Goal: Information Seeking & Learning: Compare options

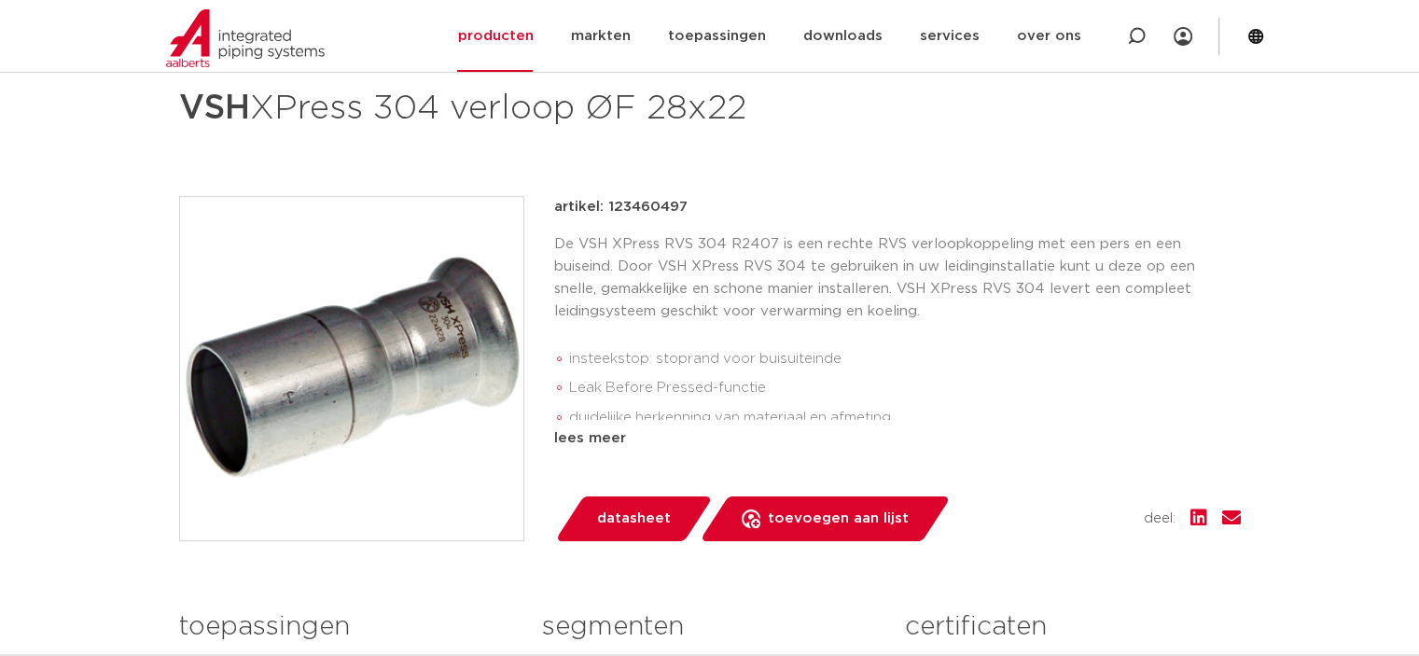
scroll to position [187, 0]
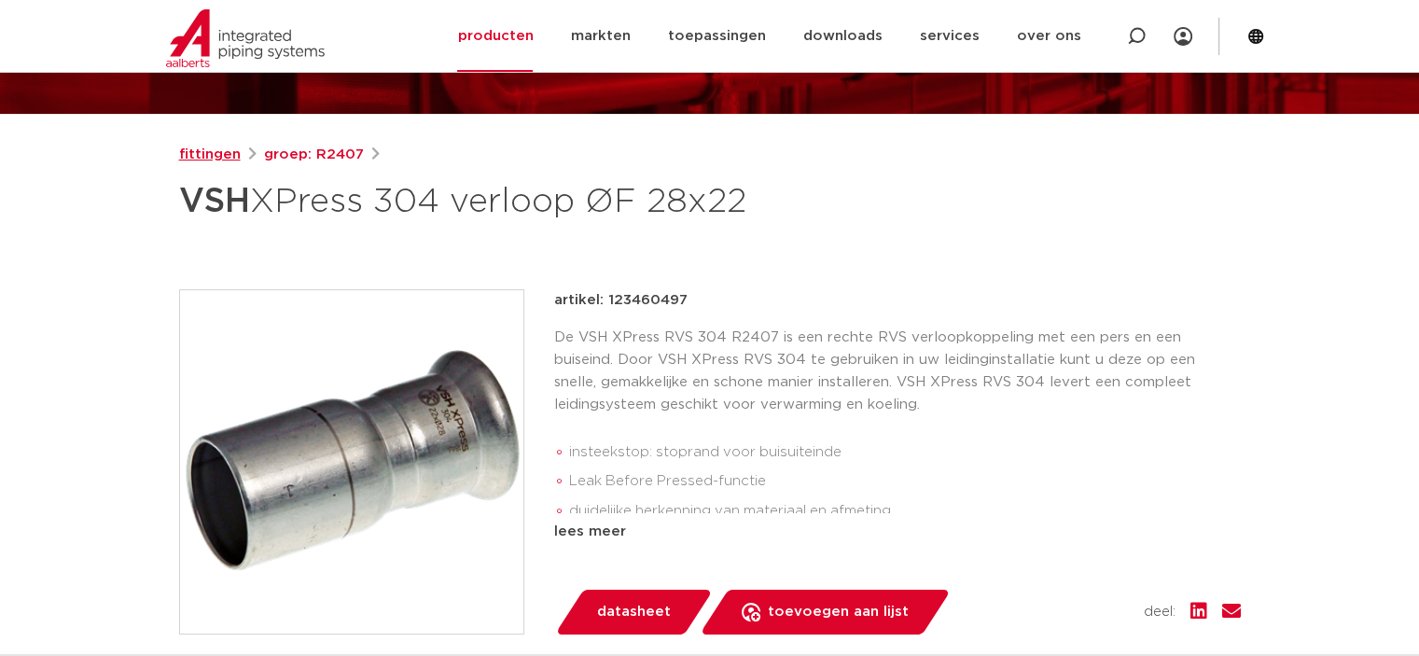
click at [222, 153] on link "fittingen" at bounding box center [210, 155] width 62 height 22
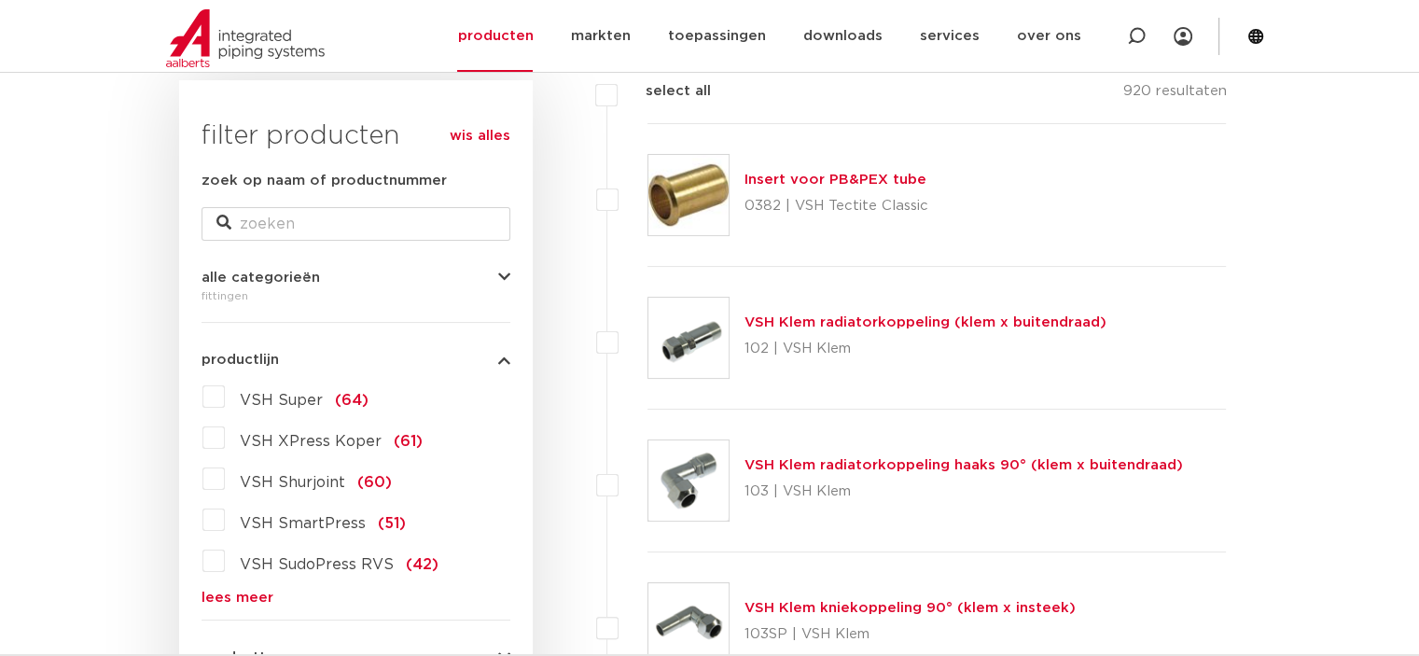
scroll to position [373, 0]
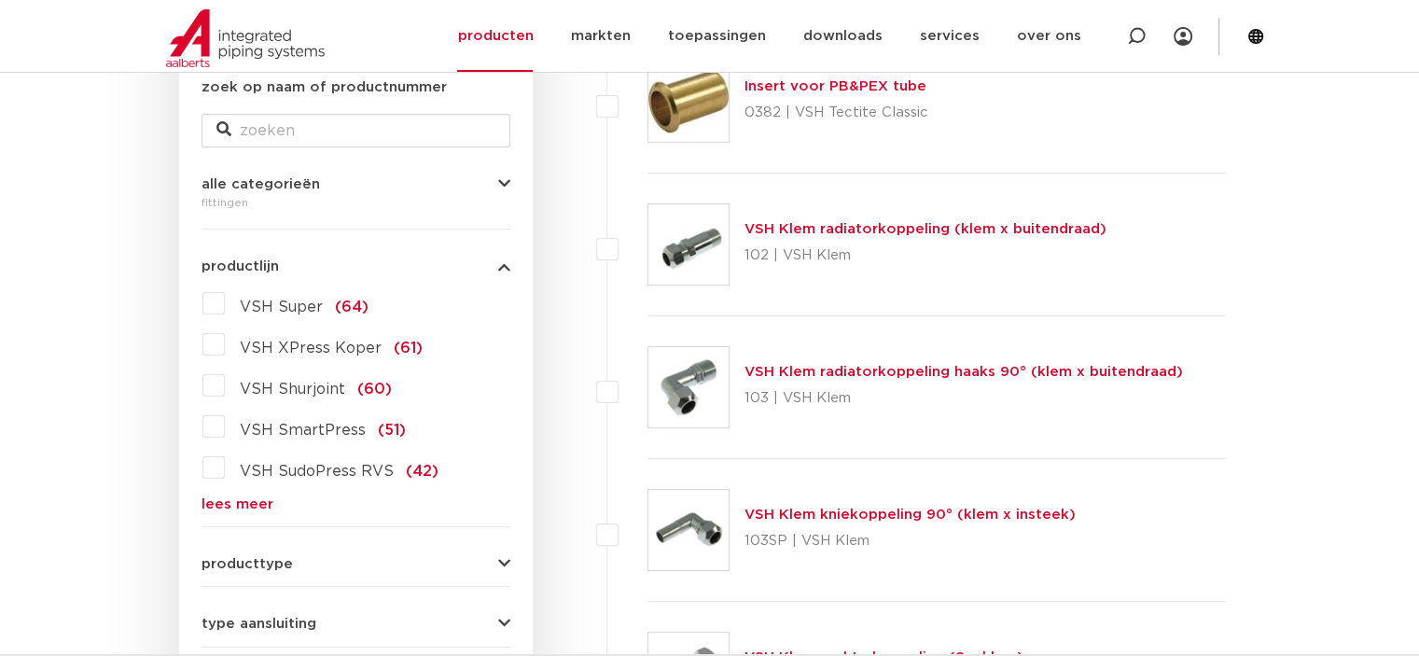
click at [241, 503] on link "lees meer" at bounding box center [355, 504] width 309 height 14
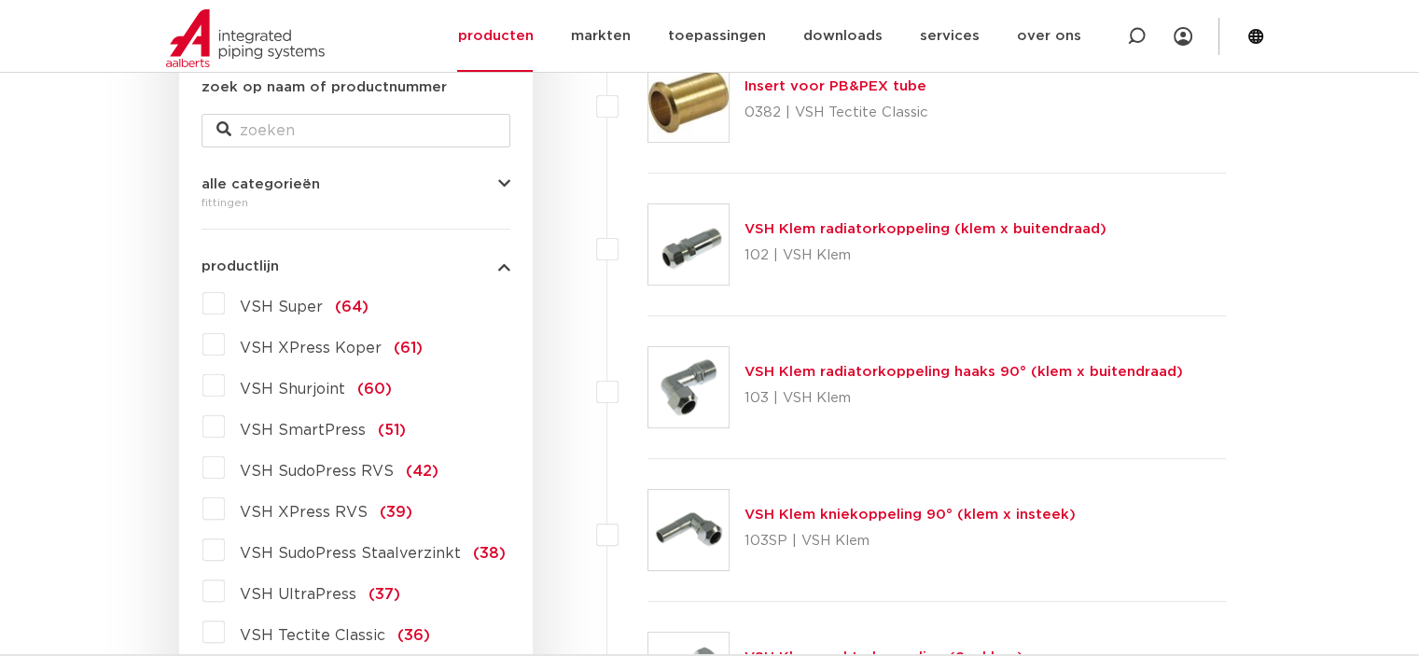
scroll to position [466, 0]
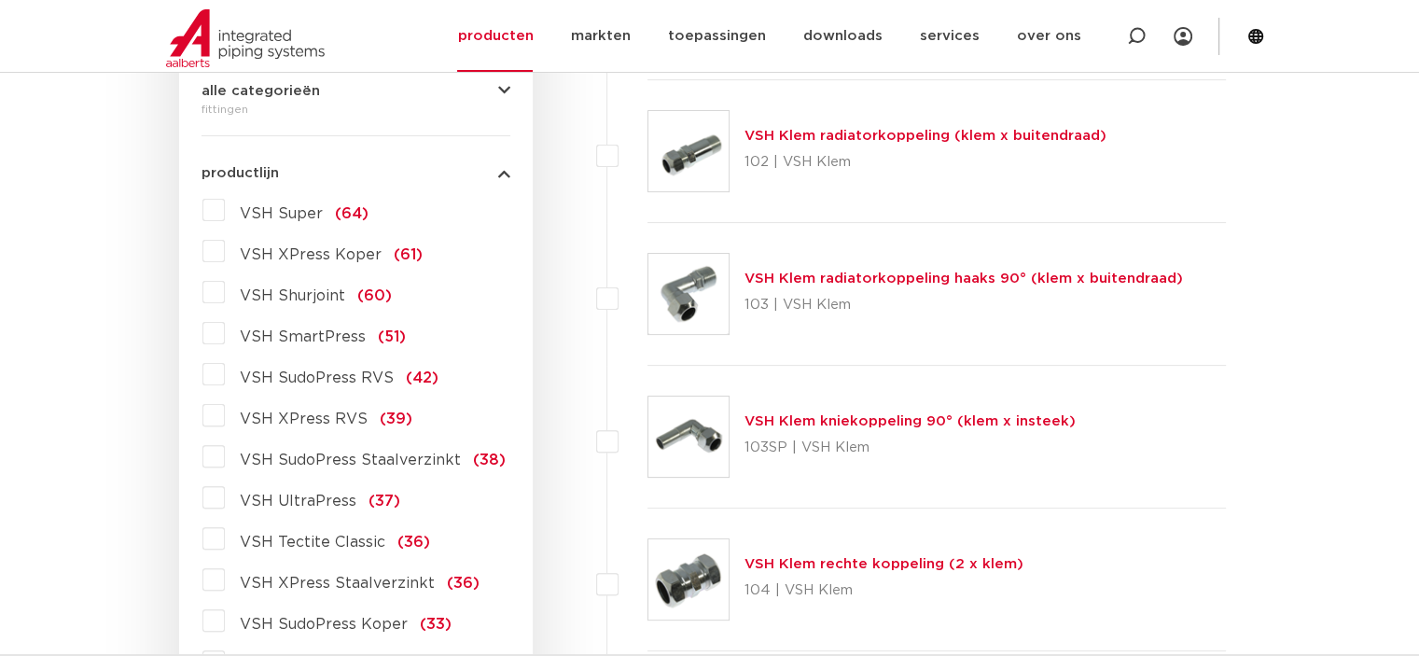
click at [302, 423] on span "VSH XPress RVS" at bounding box center [304, 418] width 128 height 15
click at [0, 0] on input "VSH XPress RVS (39)" at bounding box center [0, 0] width 0 height 0
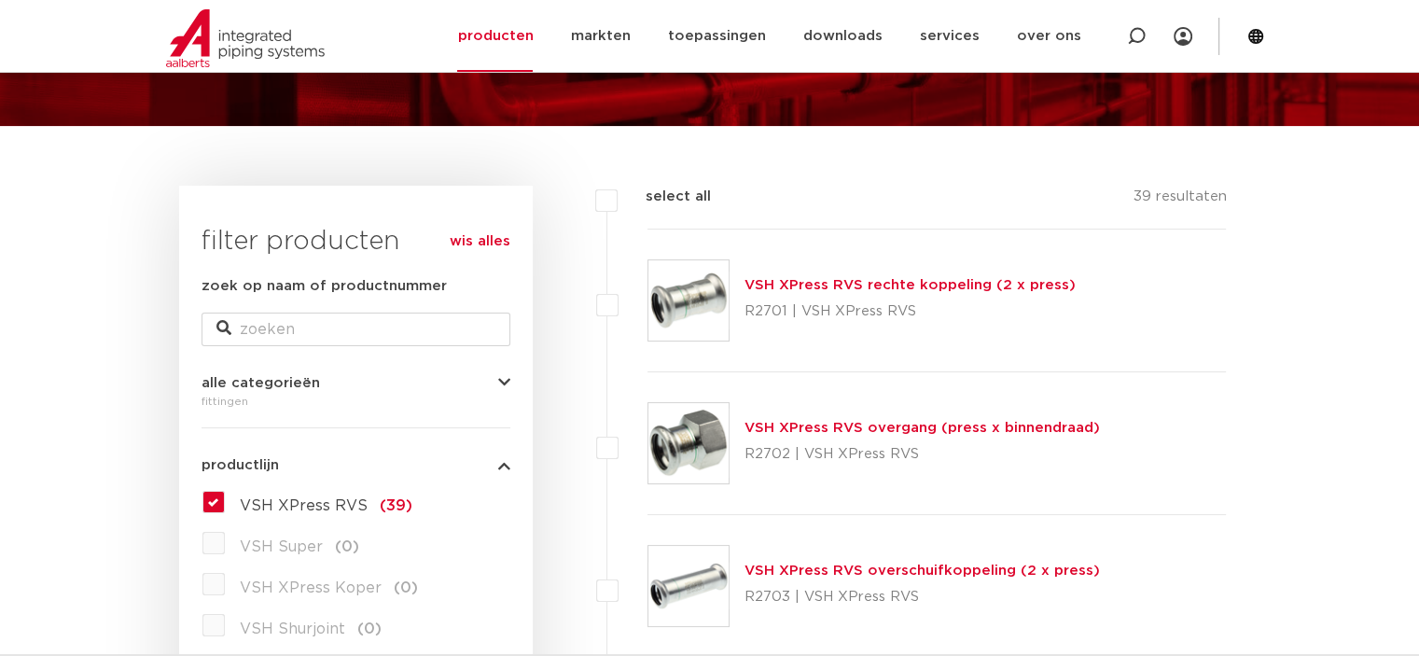
scroll to position [81, 0]
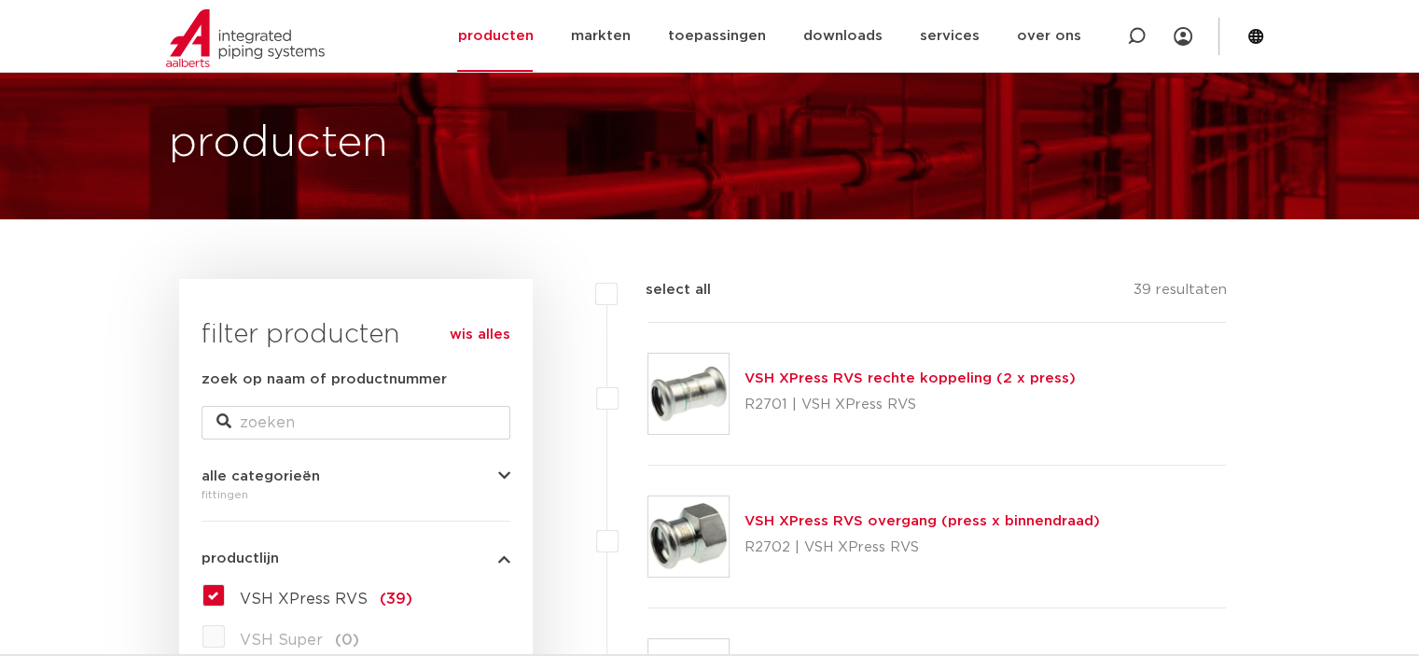
click at [859, 379] on link "VSH XPress RVS rechte koppeling (2 x press)" at bounding box center [909, 378] width 331 height 14
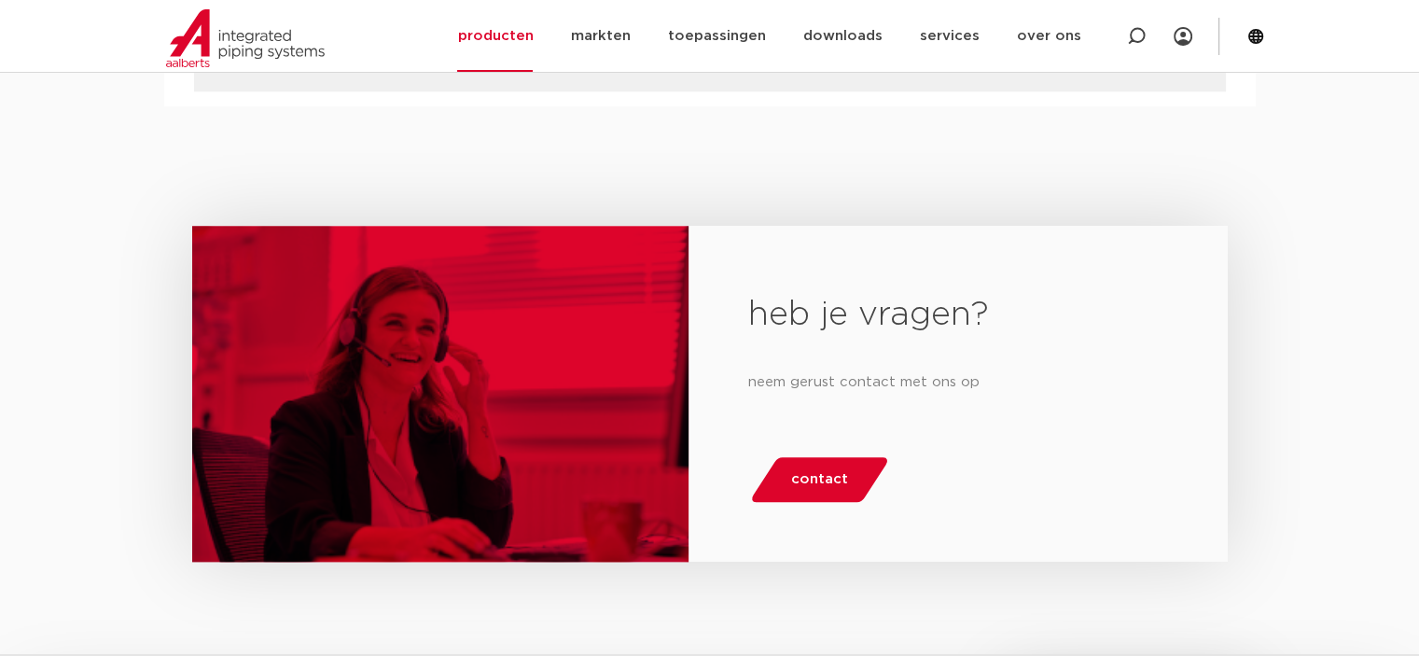
scroll to position [2332, 0]
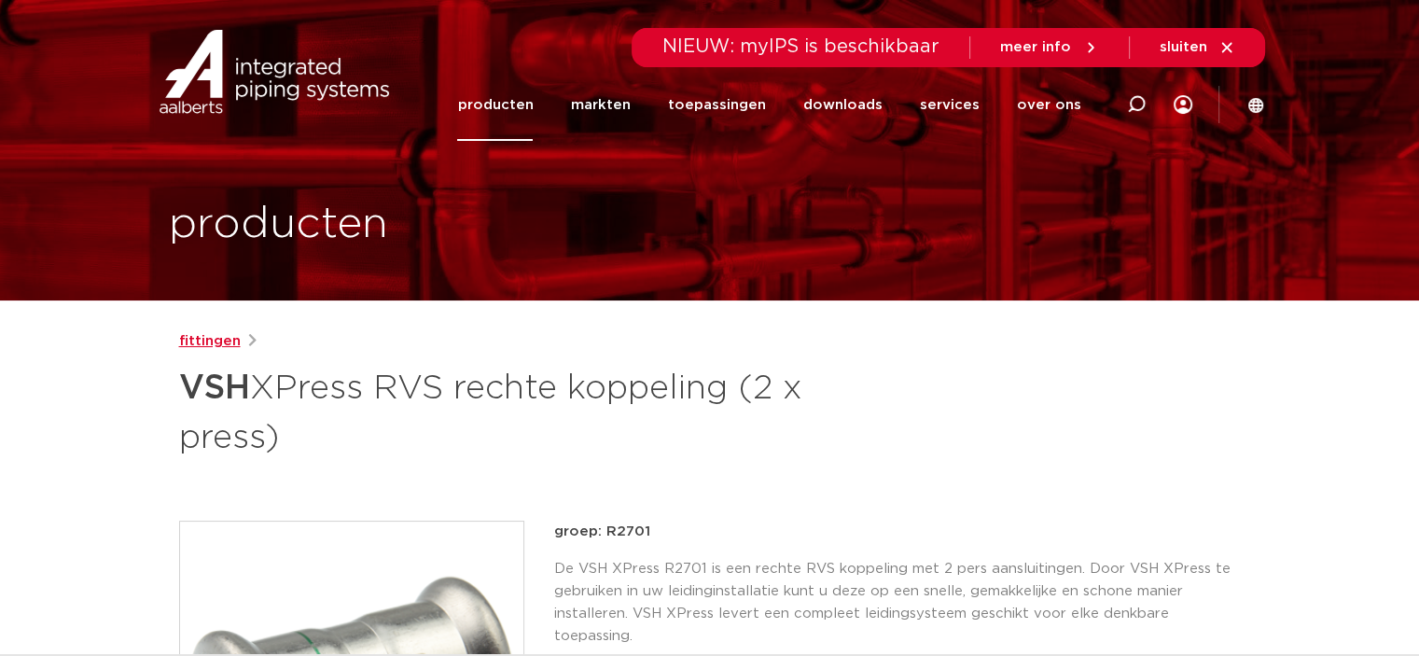
click at [216, 346] on link "fittingen" at bounding box center [210, 341] width 62 height 22
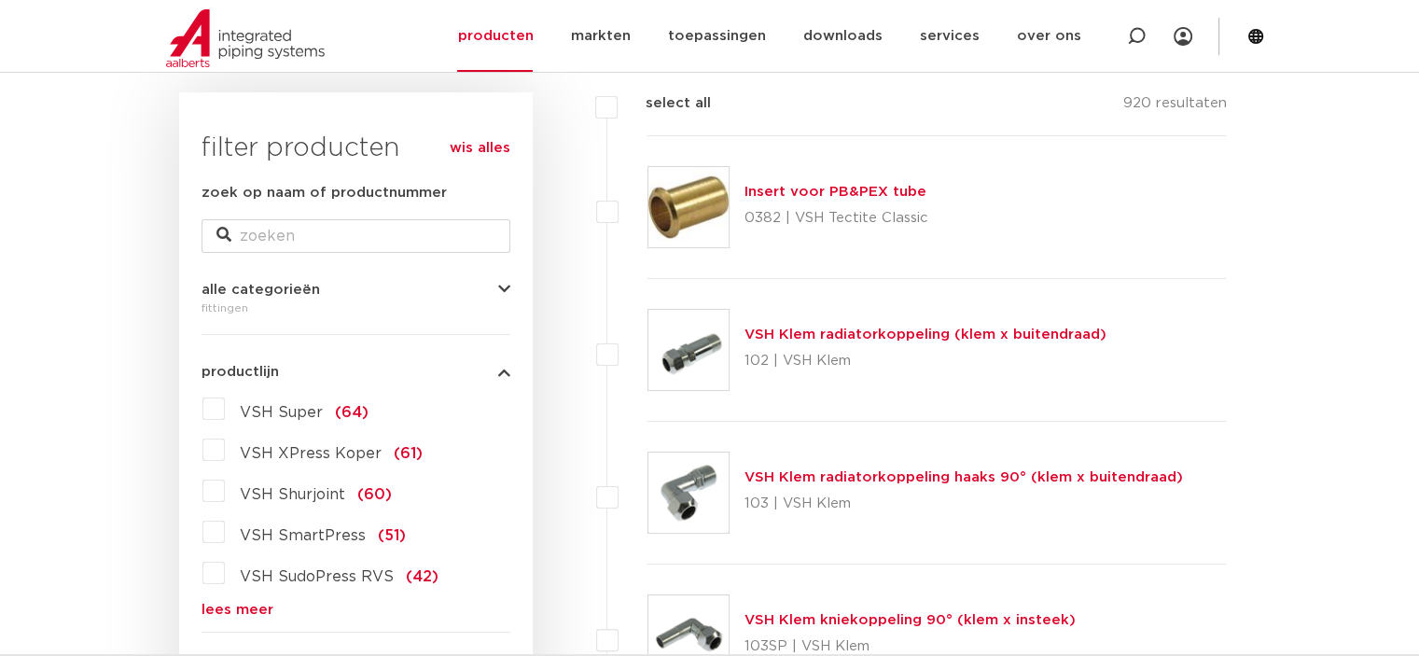
scroll to position [454, 0]
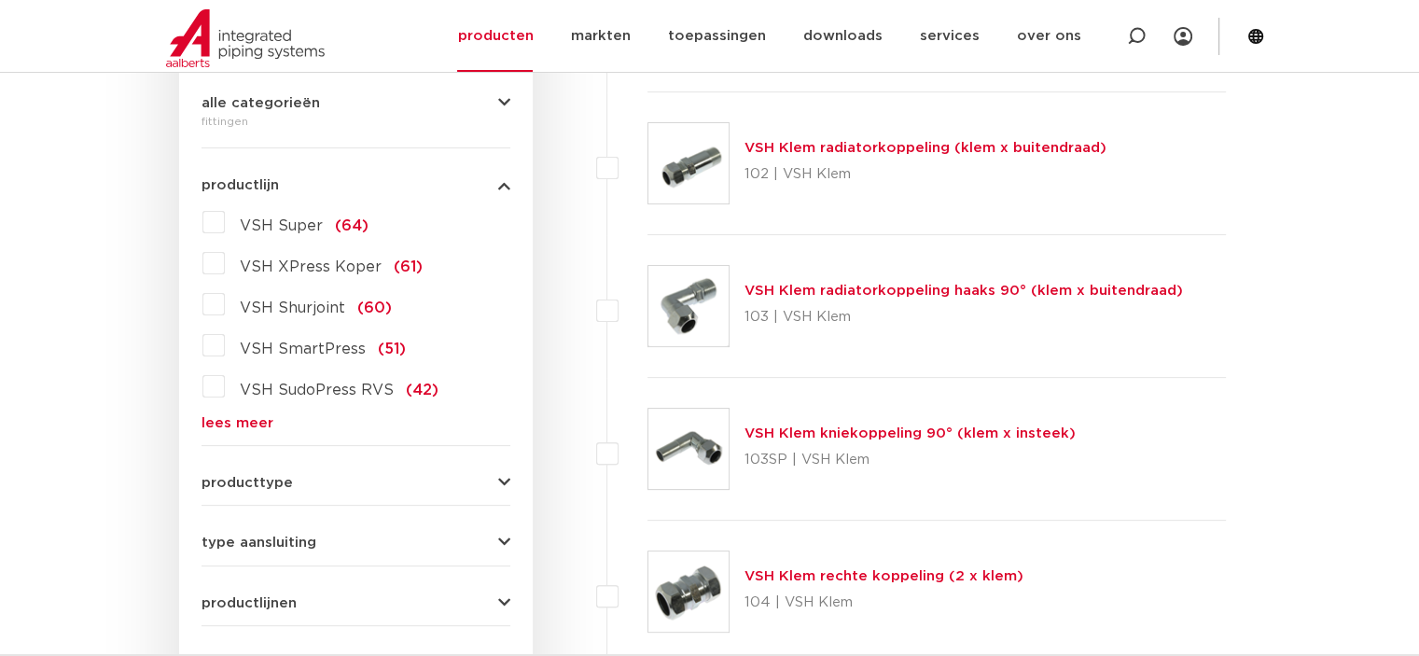
click at [231, 410] on div "VSH Super (64) VSH XPress Koper (61) VSH Shurjoint (60) VSH SmartPress (51) VSH…" at bounding box center [355, 318] width 309 height 223
click at [238, 424] on link "lees meer" at bounding box center [355, 423] width 309 height 14
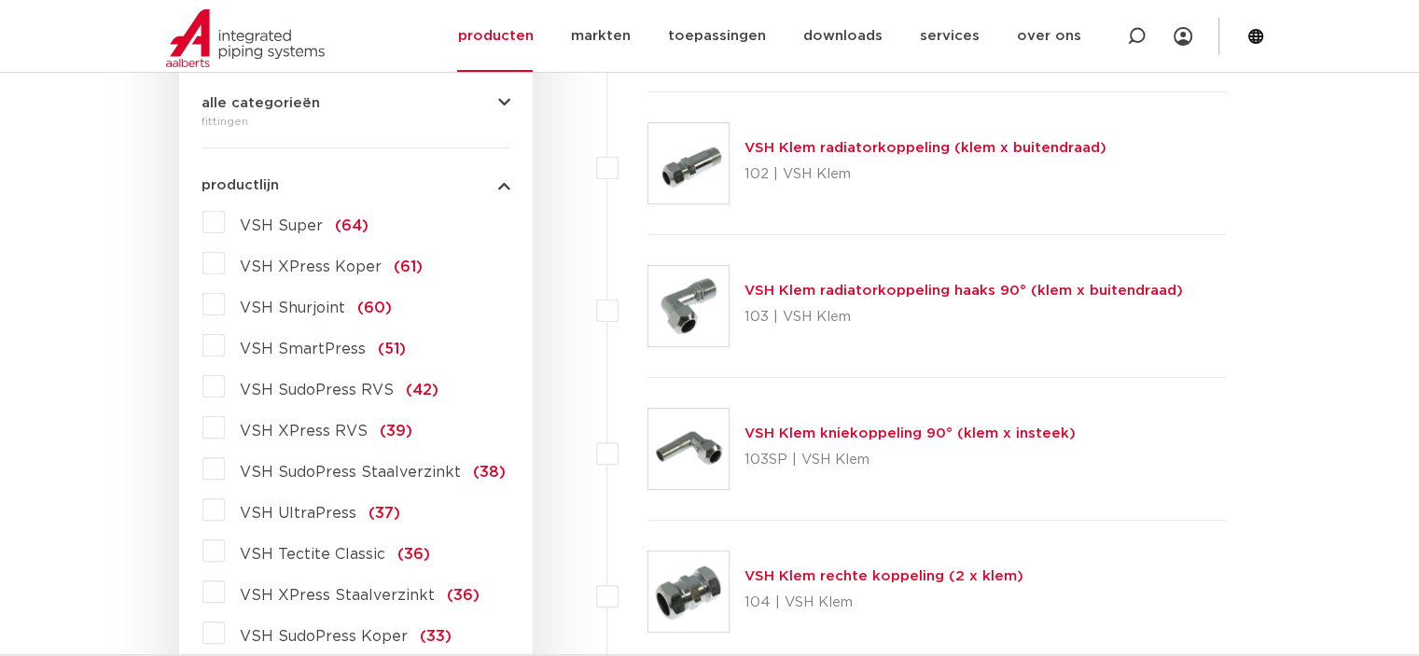
click at [225, 421] on label "VSH XPress RVS (39)" at bounding box center [318, 427] width 187 height 30
click at [0, 0] on input "VSH XPress RVS (39)" at bounding box center [0, 0] width 0 height 0
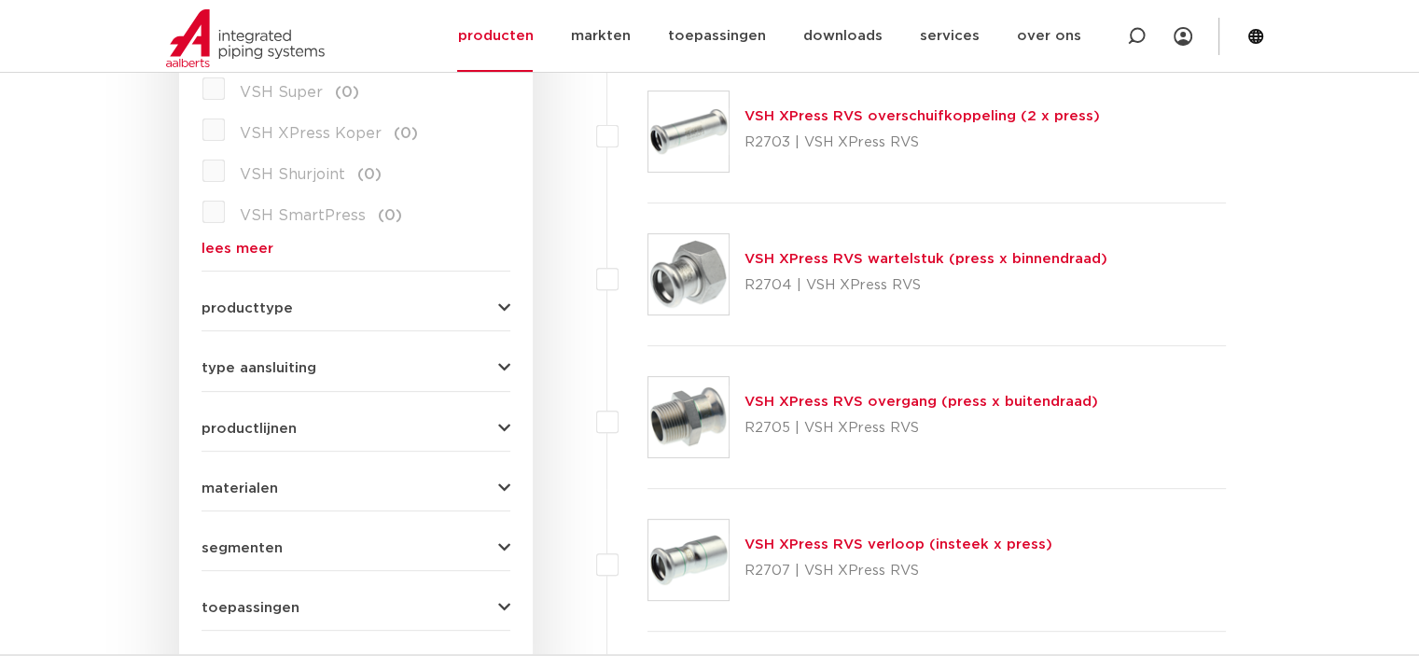
scroll to position [722, 0]
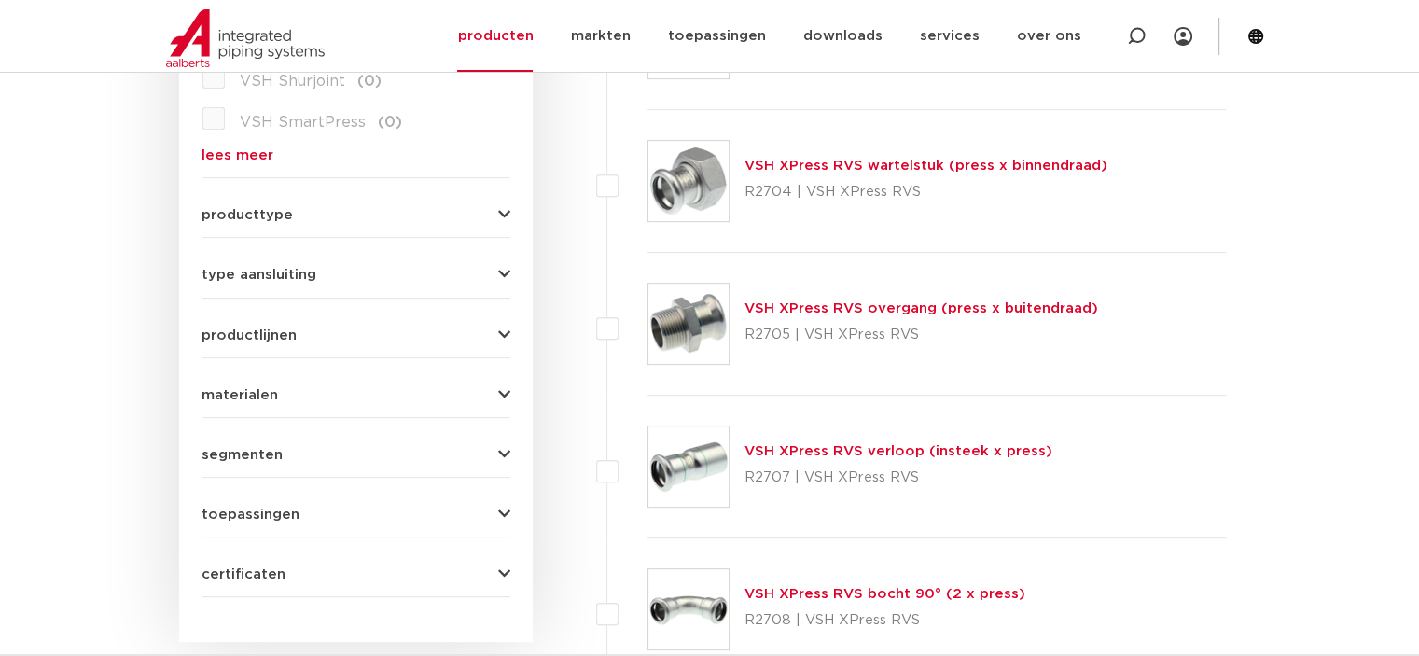
click at [839, 452] on link "VSH XPress RVS verloop (insteek x press)" at bounding box center [898, 451] width 308 height 14
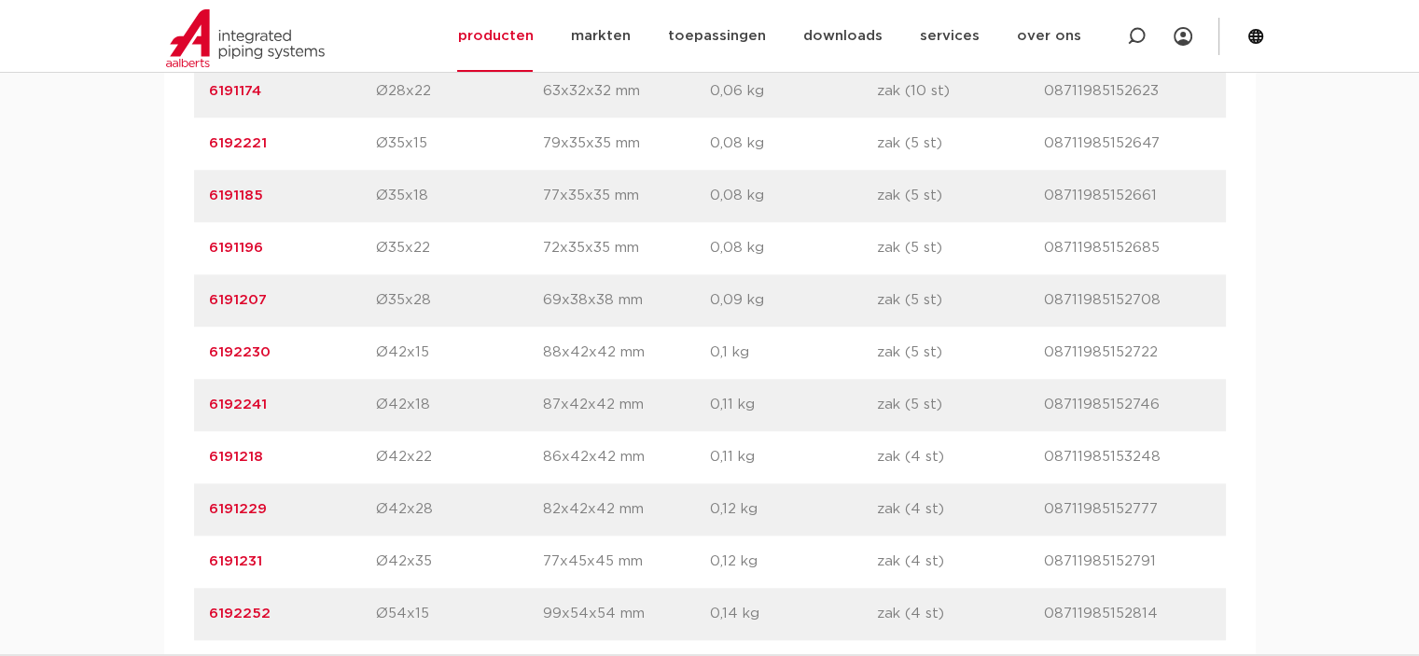
scroll to position [1493, 0]
